Goal: Task Accomplishment & Management: Complete application form

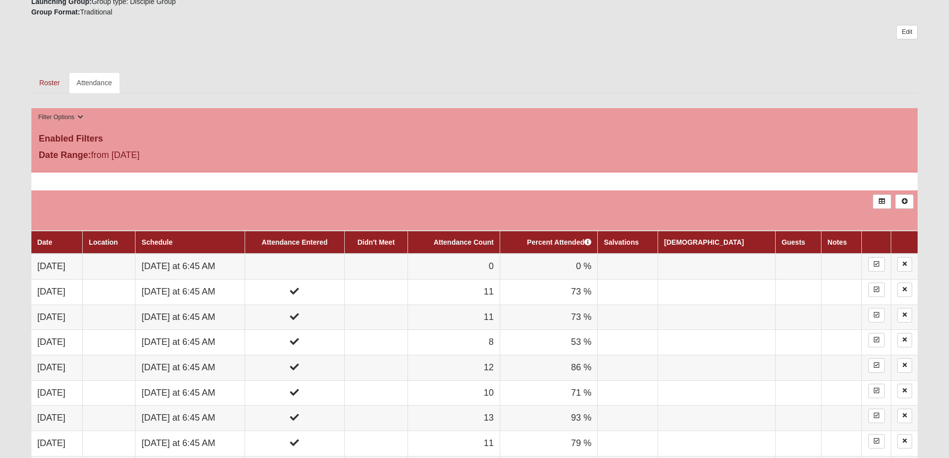
scroll to position [398, 0]
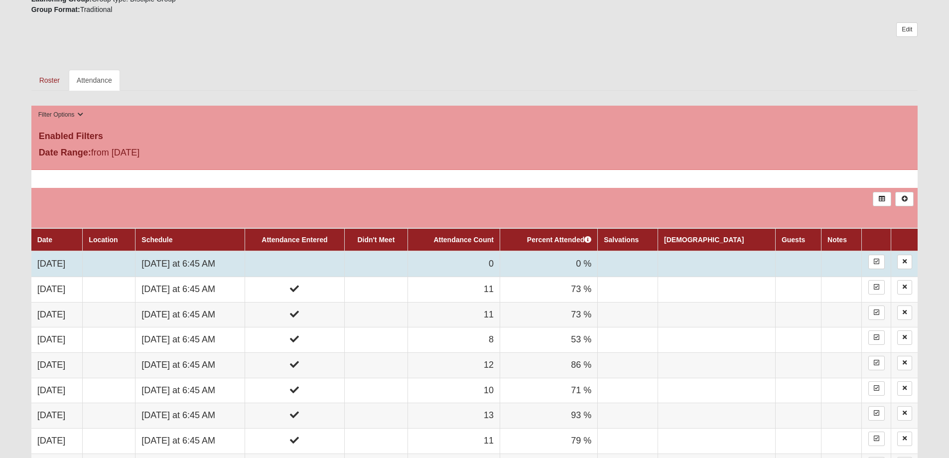
click at [227, 263] on td "[DATE] at 6:45 AM" at bounding box center [190, 263] width 110 height 25
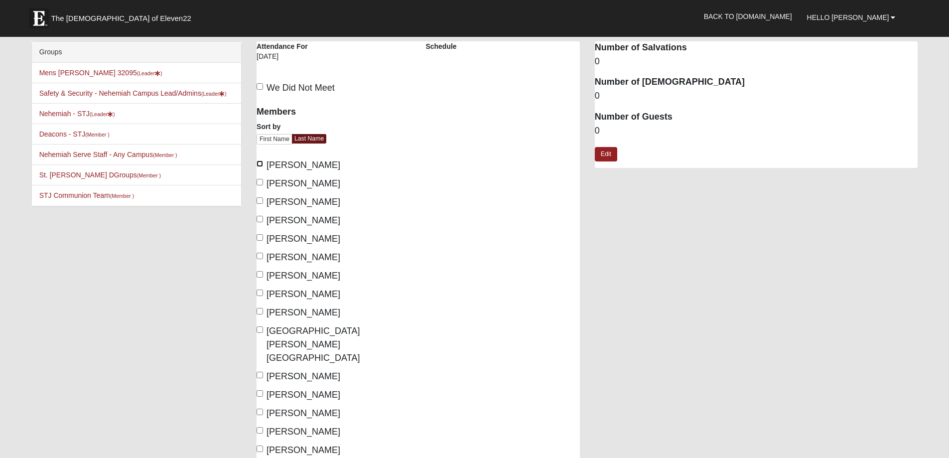
click at [258, 162] on input "Barnes, Jason" at bounding box center [259, 163] width 6 height 6
checkbox input "true"
click at [261, 179] on input "Bentley, Lee" at bounding box center [259, 182] width 6 height 6
checkbox input "true"
click at [258, 220] on input "Dimmick, Tom" at bounding box center [259, 219] width 6 height 6
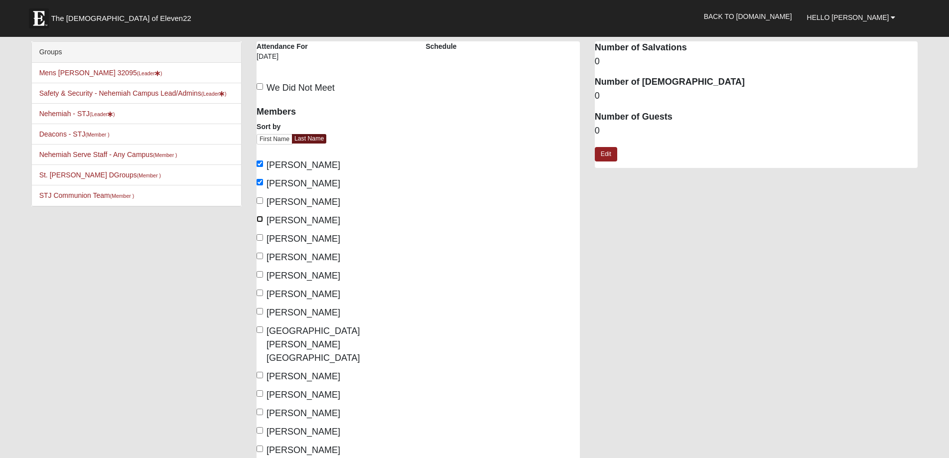
checkbox input "true"
click at [260, 236] on input "Fronckoski, Mike" at bounding box center [259, 237] width 6 height 6
checkbox input "true"
click at [259, 312] on input "McClellan, Mark" at bounding box center [259, 311] width 6 height 6
checkbox input "true"
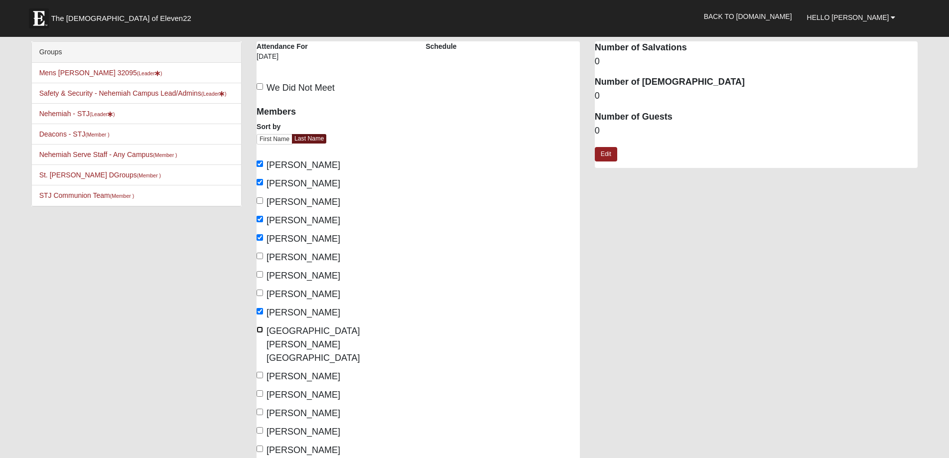
click at [261, 329] on input "McGill, Lyndon" at bounding box center [259, 329] width 6 height 6
checkbox input "true"
click at [261, 390] on input "Rodgers, Frank" at bounding box center [259, 393] width 6 height 6
checkbox input "true"
click at [258, 408] on input "Rodgers, Jeff" at bounding box center [259, 411] width 6 height 6
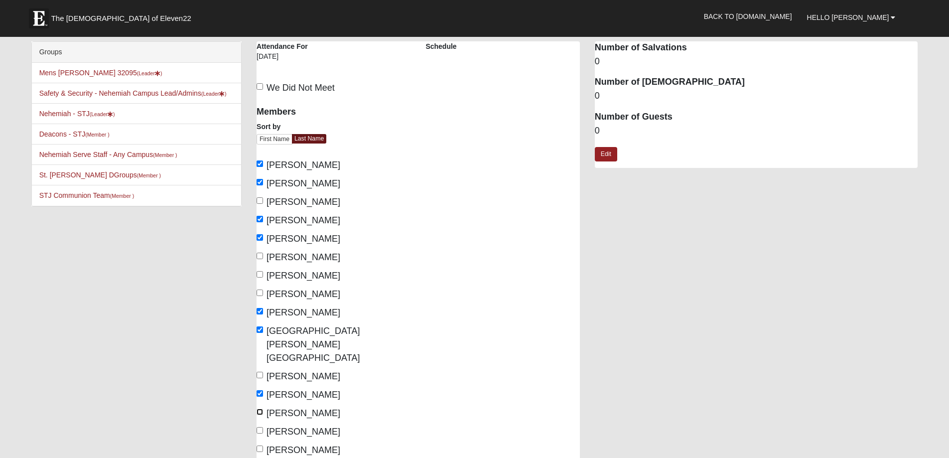
checkbox input "true"
click at [257, 427] on input "Tribby, Daniel" at bounding box center [259, 430] width 6 height 6
checkbox input "true"
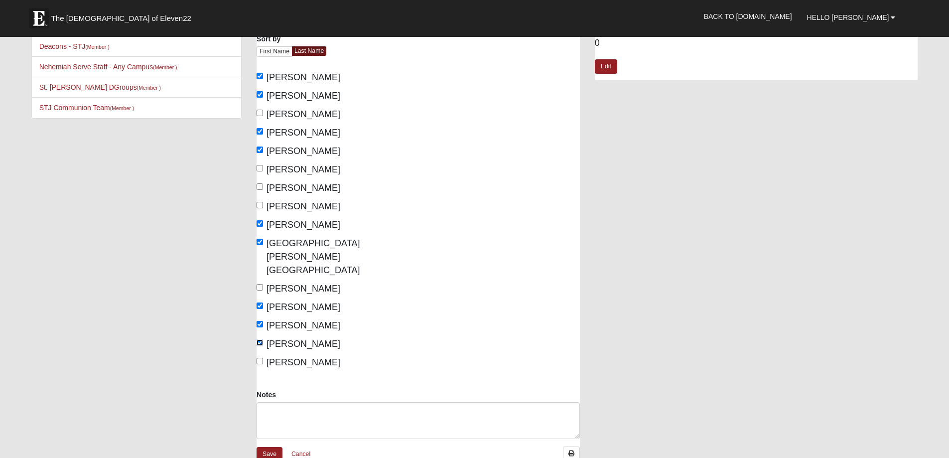
scroll to position [100, 0]
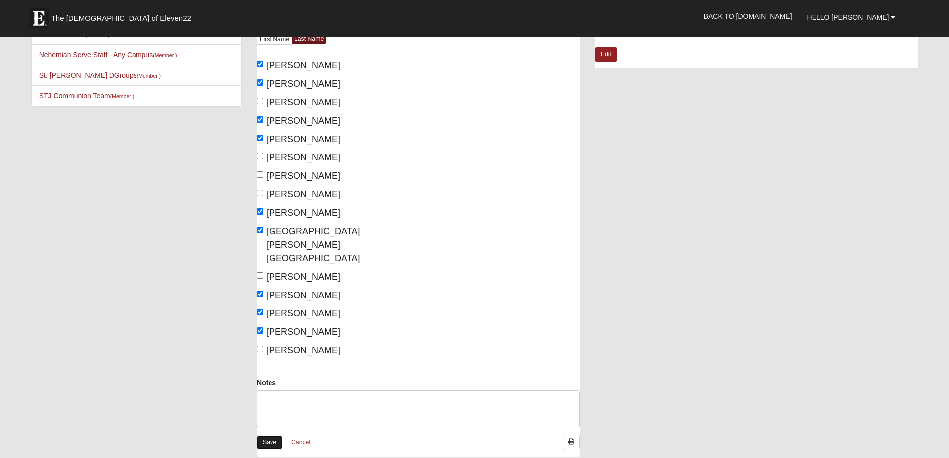
click at [274, 435] on link "Save" at bounding box center [269, 442] width 26 height 14
